Goal: Navigation & Orientation: Find specific page/section

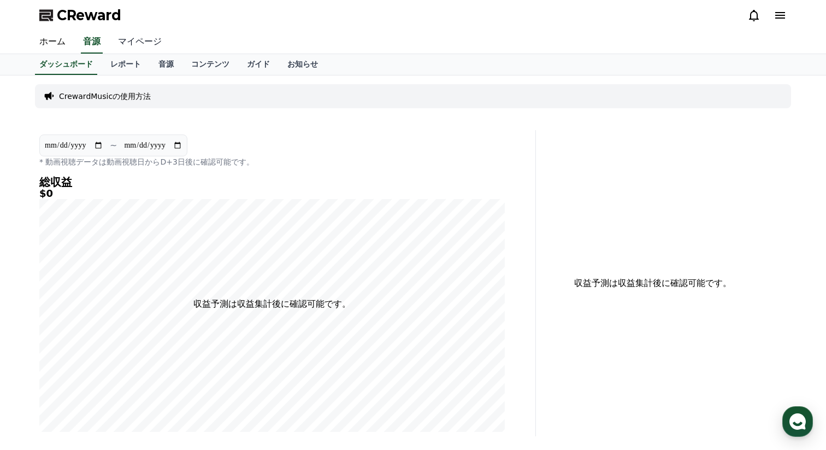
click at [139, 43] on link "マイページ" at bounding box center [139, 42] width 61 height 23
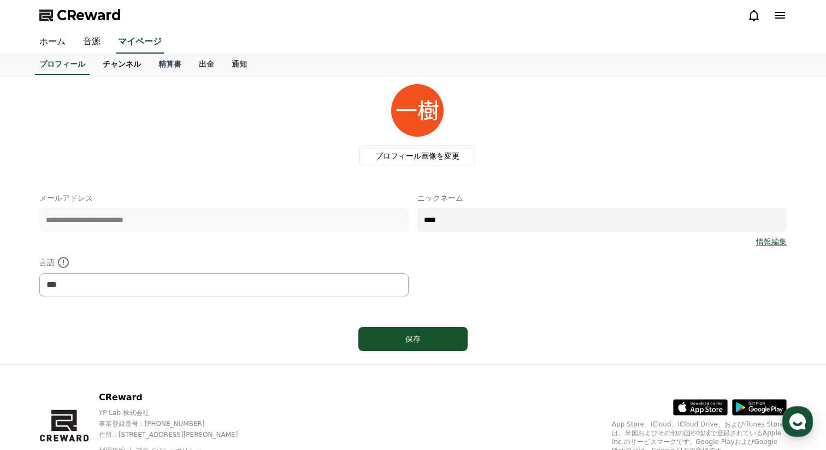
click at [133, 59] on link "チャンネル" at bounding box center [122, 64] width 56 height 21
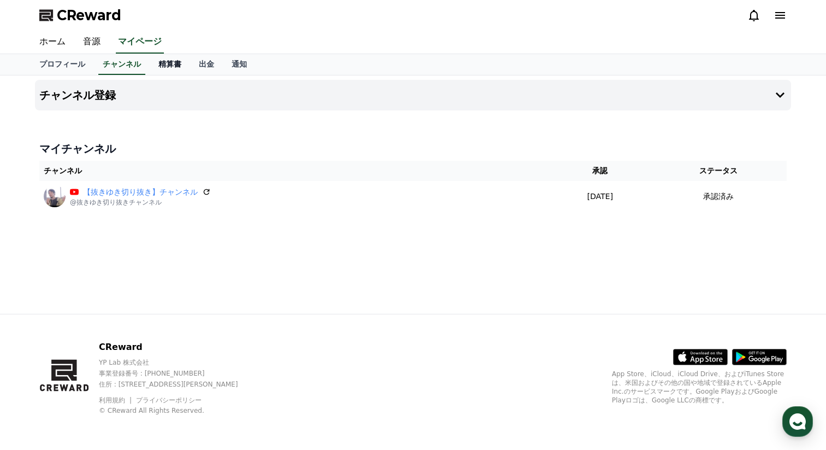
click at [154, 66] on link "精算書" at bounding box center [170, 64] width 40 height 21
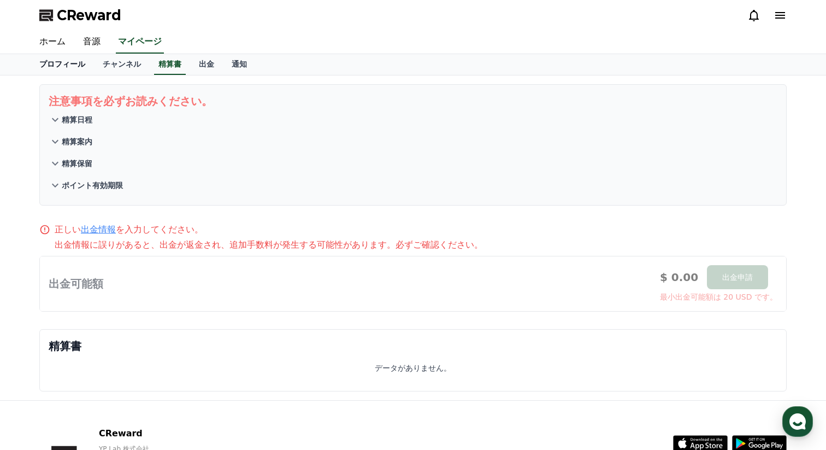
click at [82, 65] on link "プロフィール" at bounding box center [62, 64] width 63 height 21
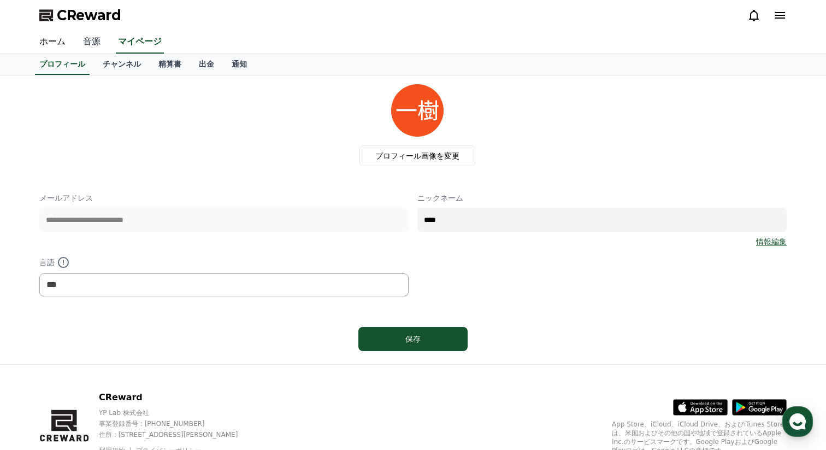
click at [98, 38] on link "音源" at bounding box center [91, 42] width 35 height 23
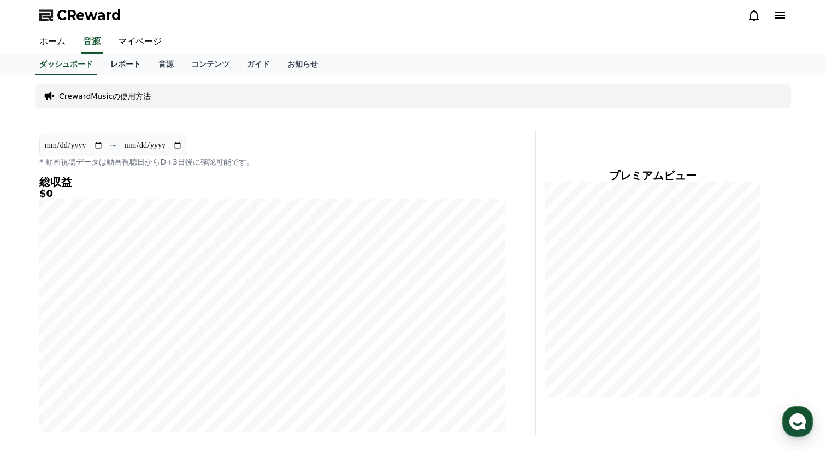
click at [120, 67] on link "レポート" at bounding box center [126, 64] width 48 height 21
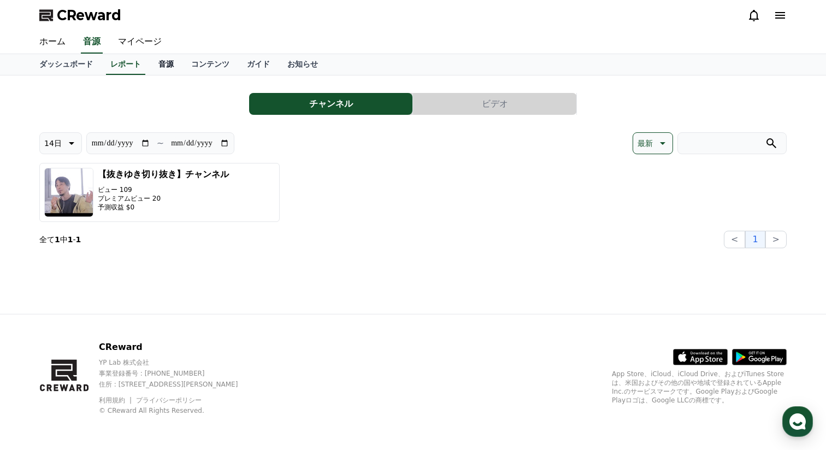
click at [163, 62] on link "音源" at bounding box center [166, 64] width 33 height 21
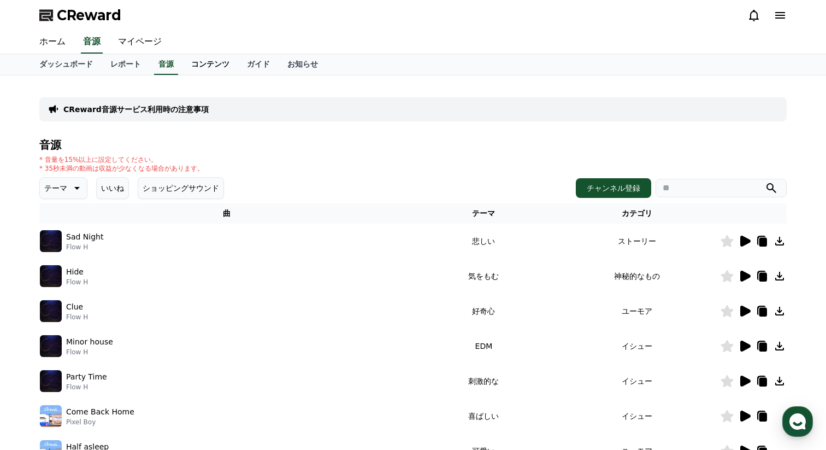
click at [201, 65] on link "コンテンツ" at bounding box center [211, 64] width 56 height 21
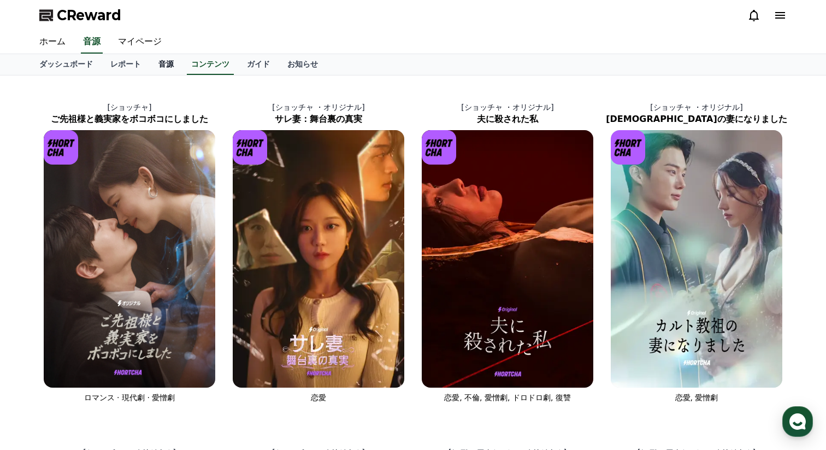
click at [166, 58] on link "音源" at bounding box center [166, 64] width 33 height 21
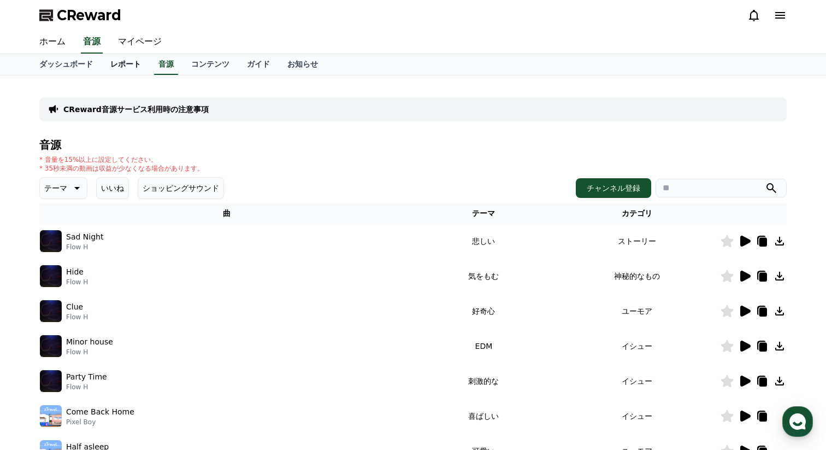
click at [130, 60] on link "レポート" at bounding box center [126, 64] width 48 height 21
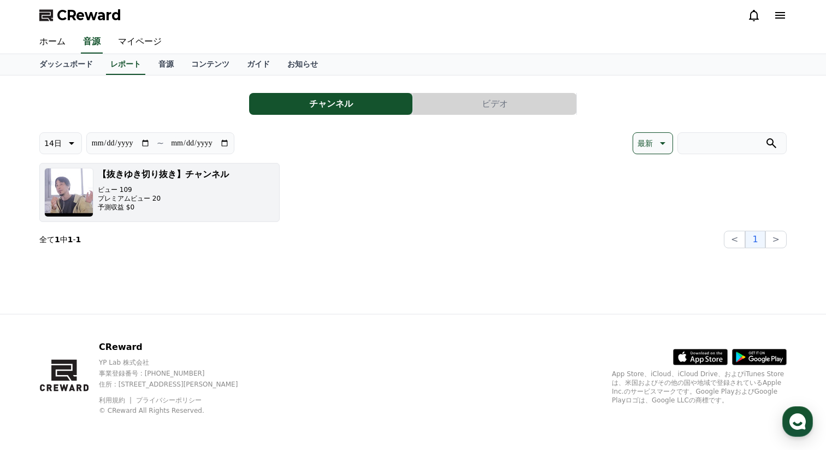
click at [128, 201] on p "プレミアムビュー 20" at bounding box center [163, 198] width 131 height 9
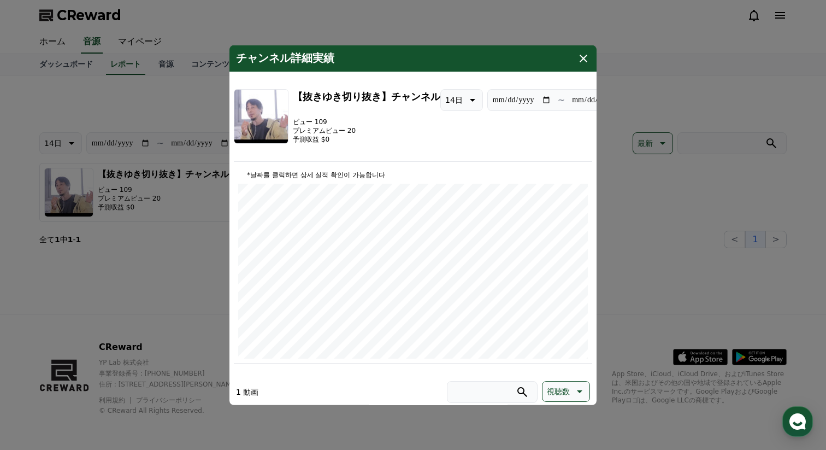
click at [571, 390] on button "視聴数" at bounding box center [566, 390] width 48 height 21
click at [584, 54] on icon "modal" at bounding box center [583, 57] width 13 height 13
